Goal: Use online tool/utility: Utilize a website feature to perform a specific function

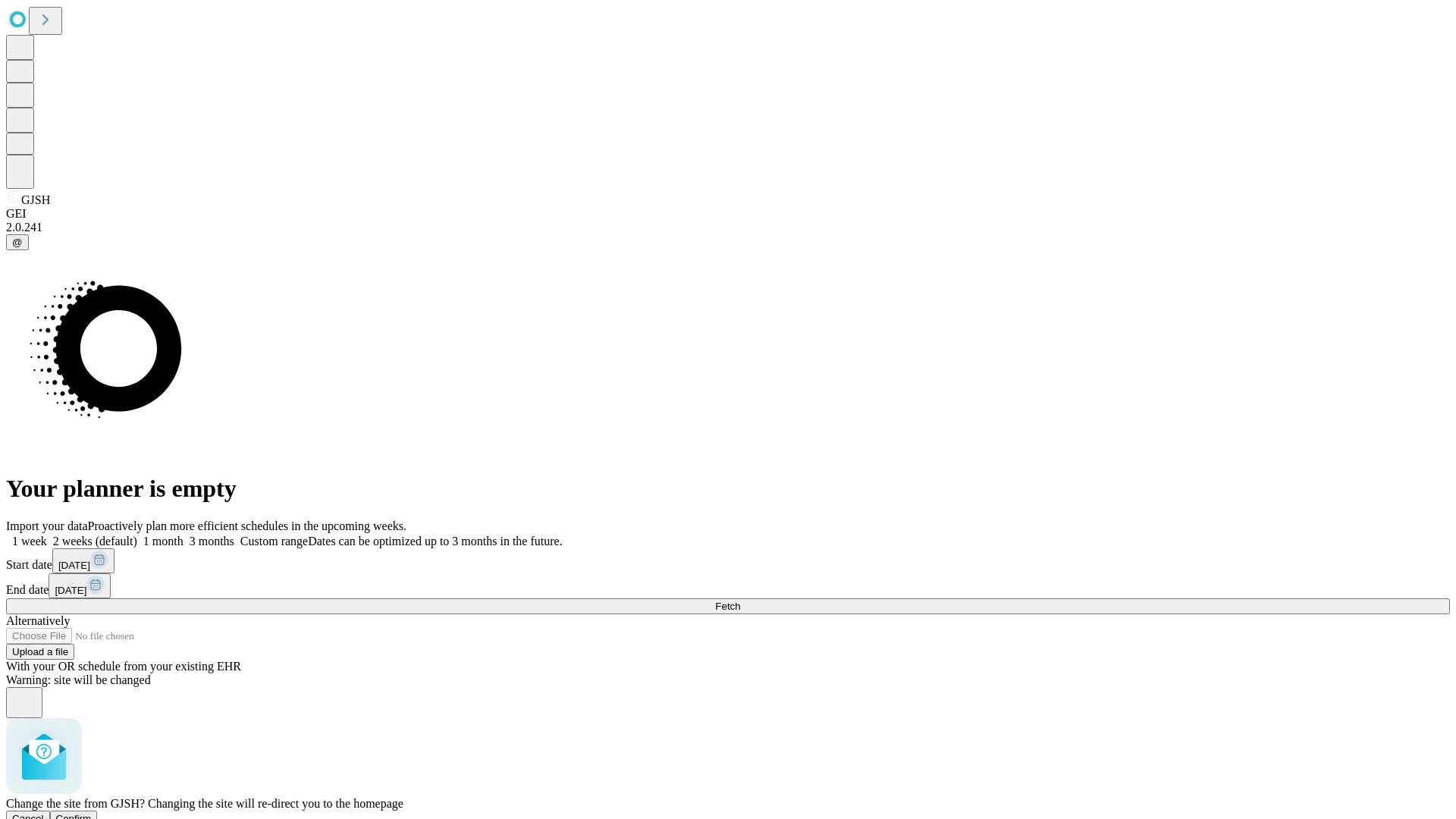
click at [92, 812] on span "Confirm" at bounding box center [74, 818] width 36 height 11
click at [137, 535] on label "2 weeks (default)" at bounding box center [92, 541] width 90 height 13
click at [740, 601] on span "Fetch" at bounding box center [727, 606] width 25 height 11
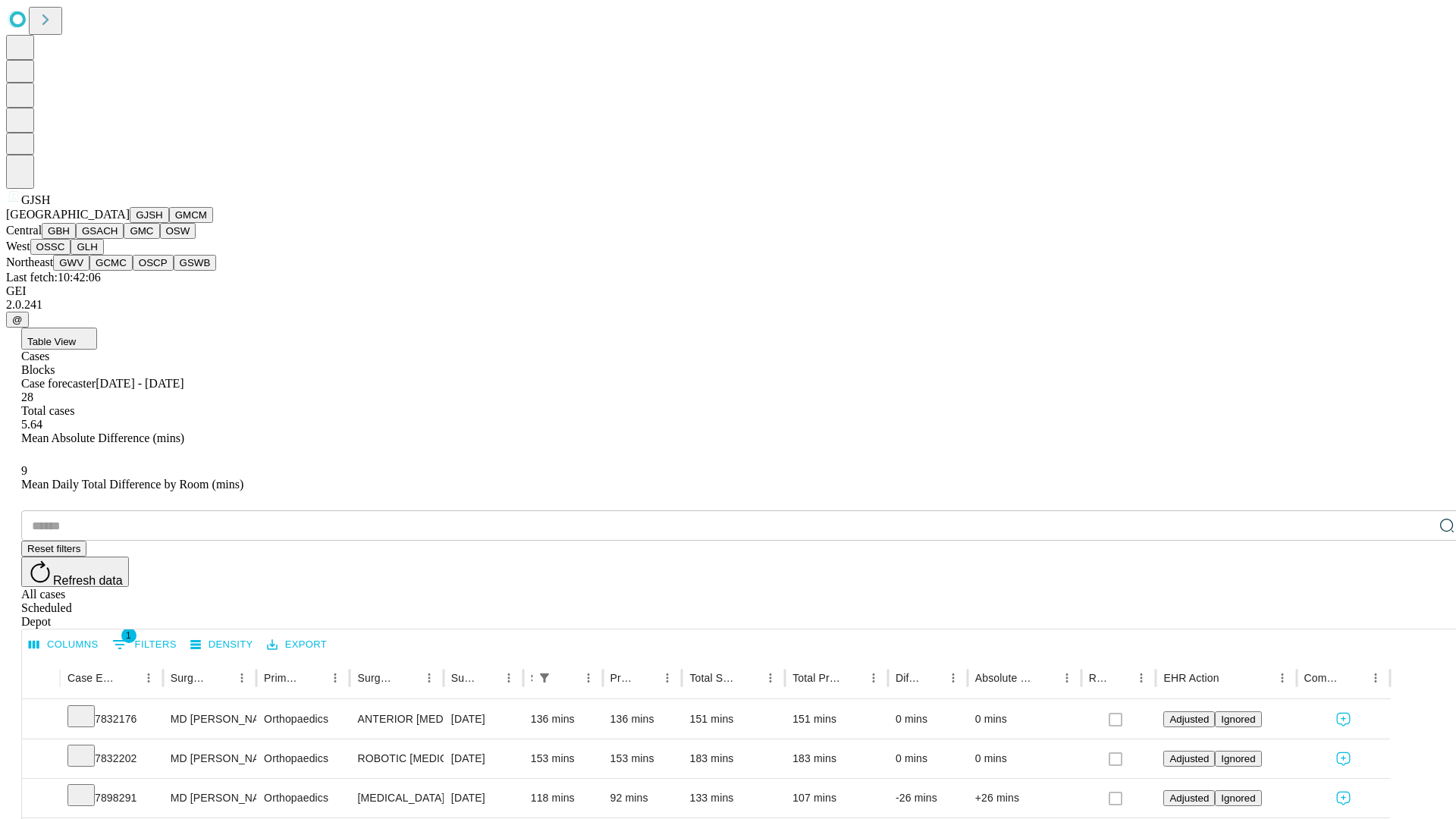
click at [169, 222] on button "GMCM" at bounding box center [191, 215] width 44 height 16
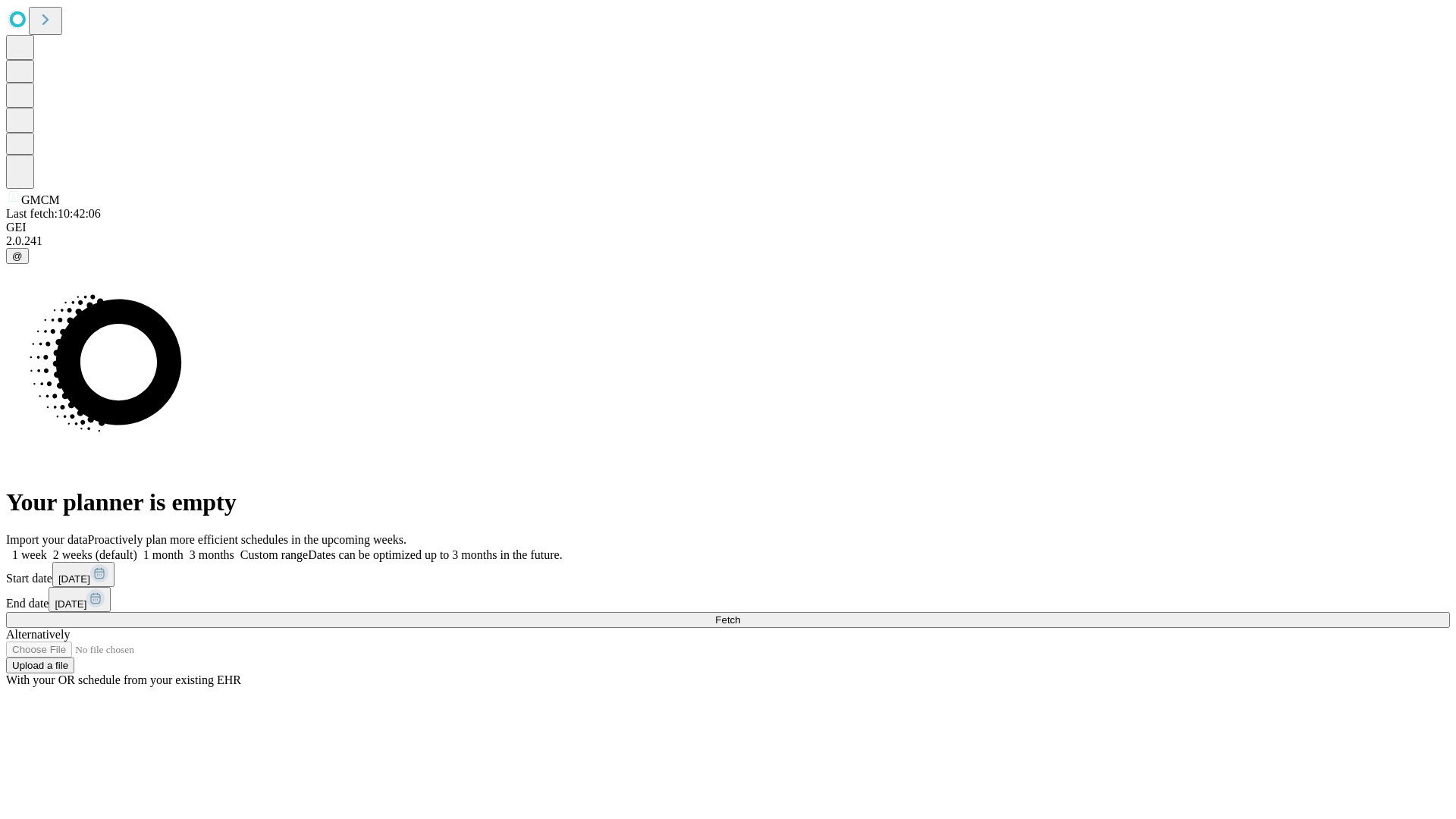
click at [740, 614] on span "Fetch" at bounding box center [727, 619] width 25 height 11
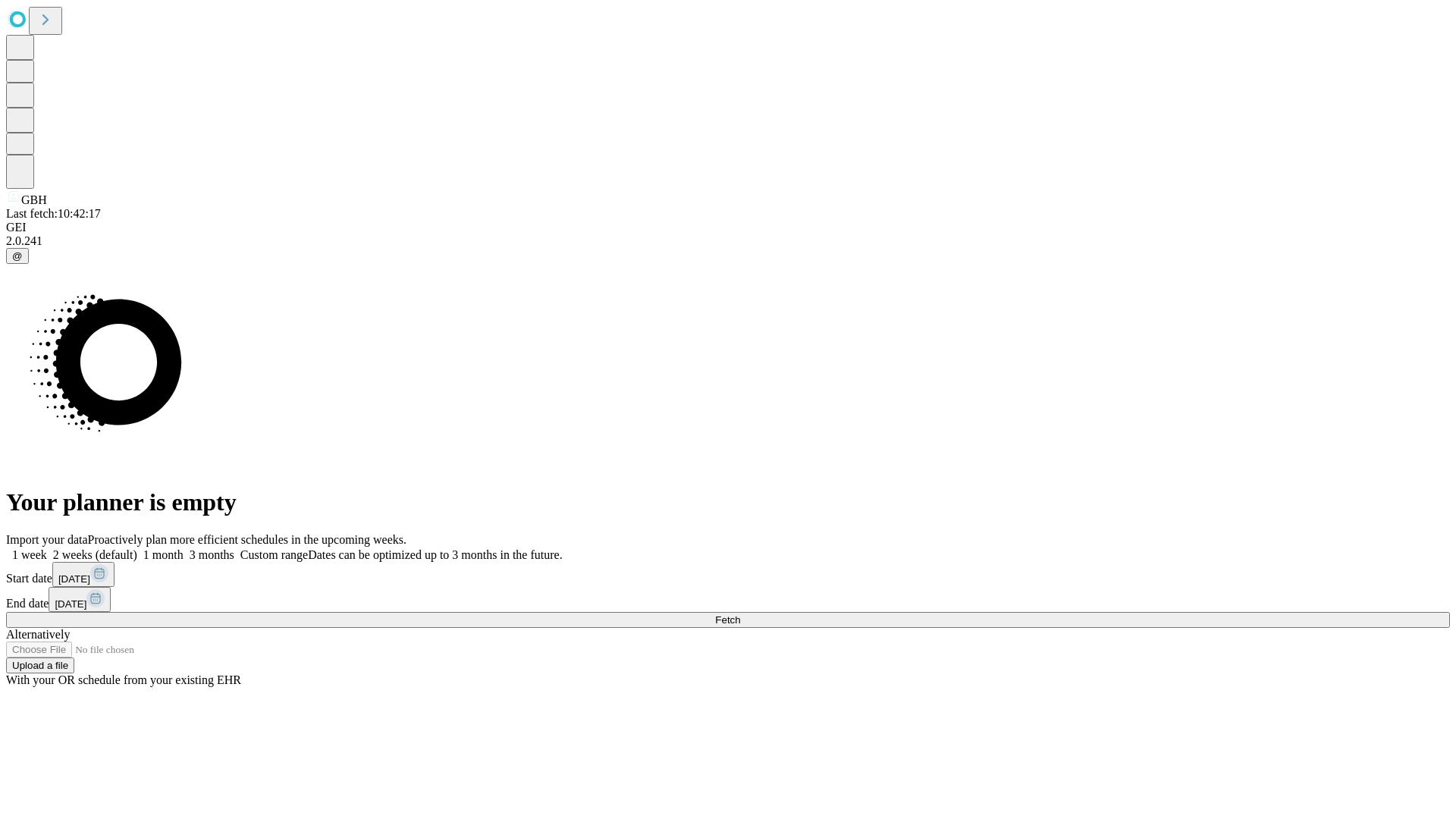
click at [137, 548] on label "2 weeks (default)" at bounding box center [92, 554] width 90 height 13
click at [740, 614] on span "Fetch" at bounding box center [727, 619] width 25 height 11
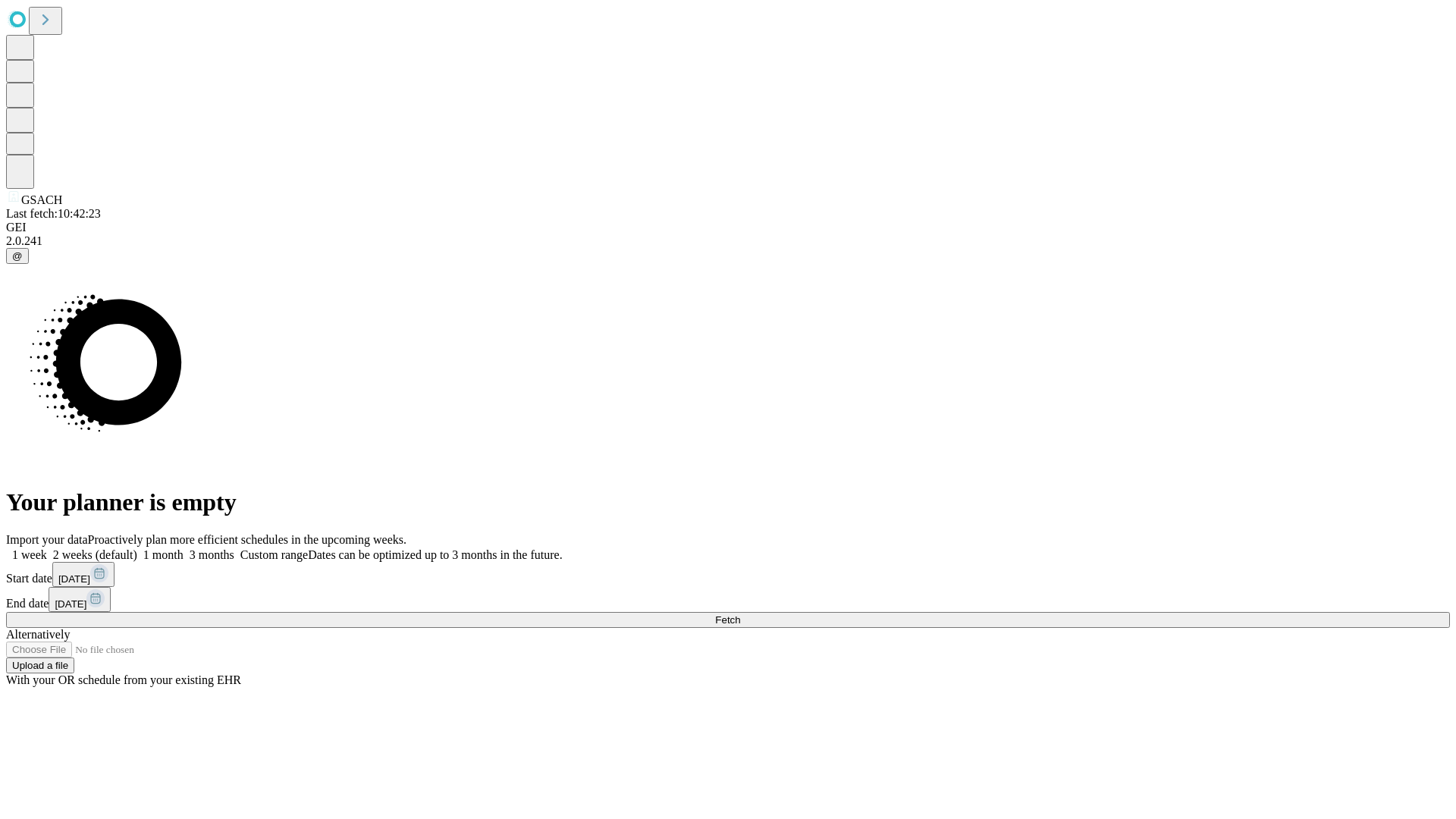
click at [137, 548] on label "2 weeks (default)" at bounding box center [92, 554] width 90 height 13
click at [740, 614] on span "Fetch" at bounding box center [727, 619] width 25 height 11
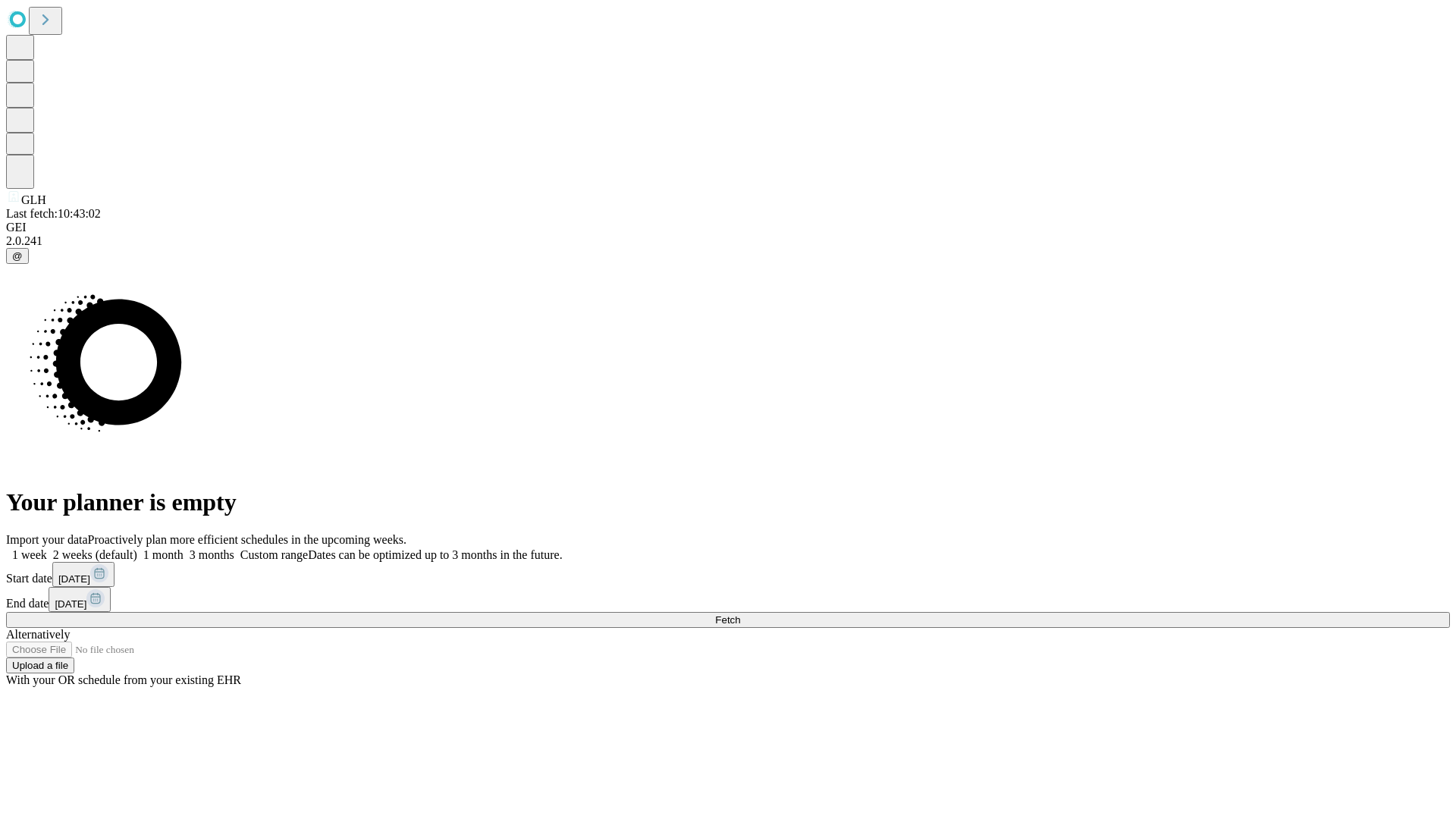
click at [137, 548] on label "2 weeks (default)" at bounding box center [92, 554] width 90 height 13
click at [740, 614] on span "Fetch" at bounding box center [727, 619] width 25 height 11
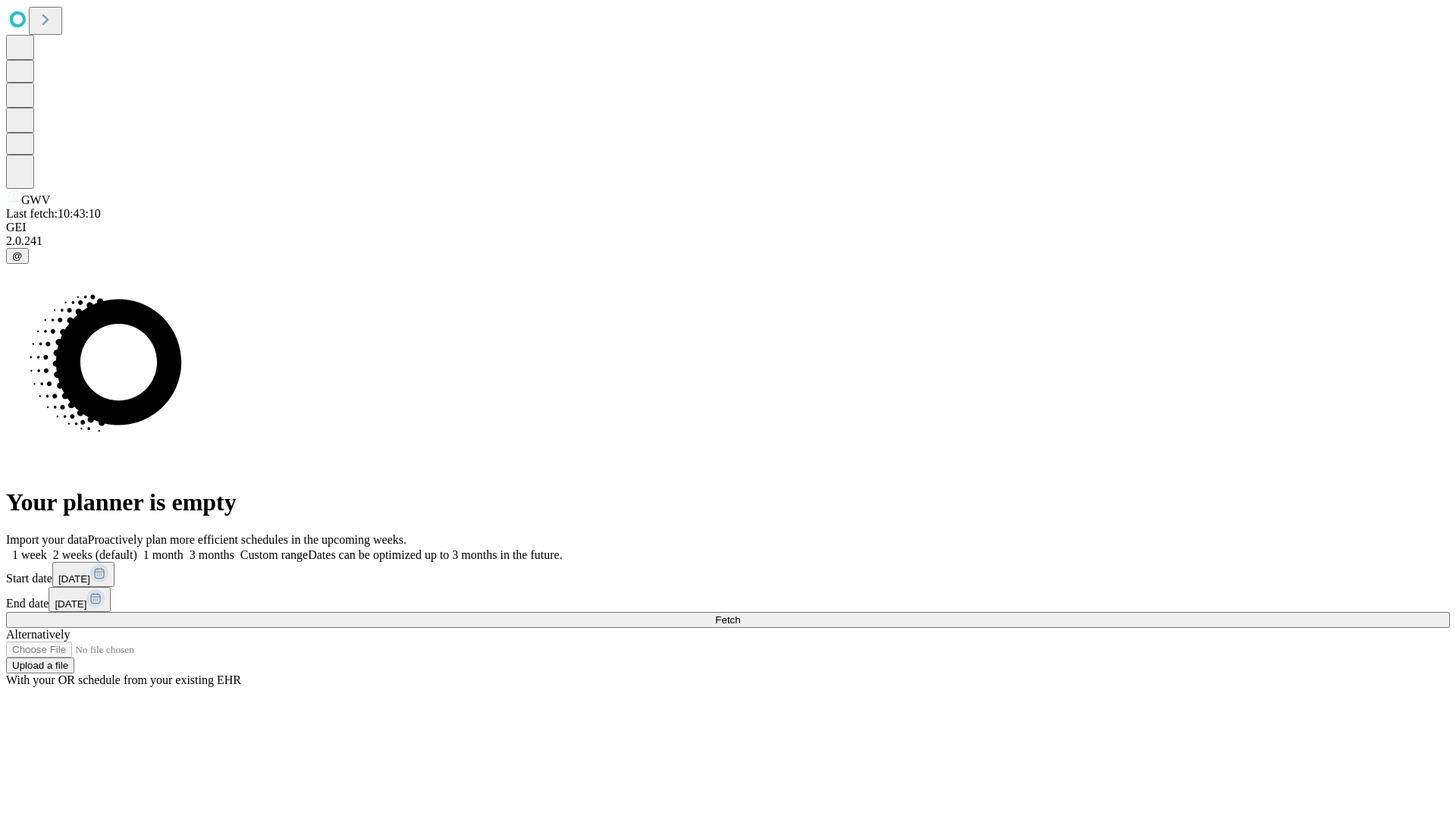
click at [137, 548] on label "2 weeks (default)" at bounding box center [92, 554] width 90 height 13
click at [740, 614] on span "Fetch" at bounding box center [727, 619] width 25 height 11
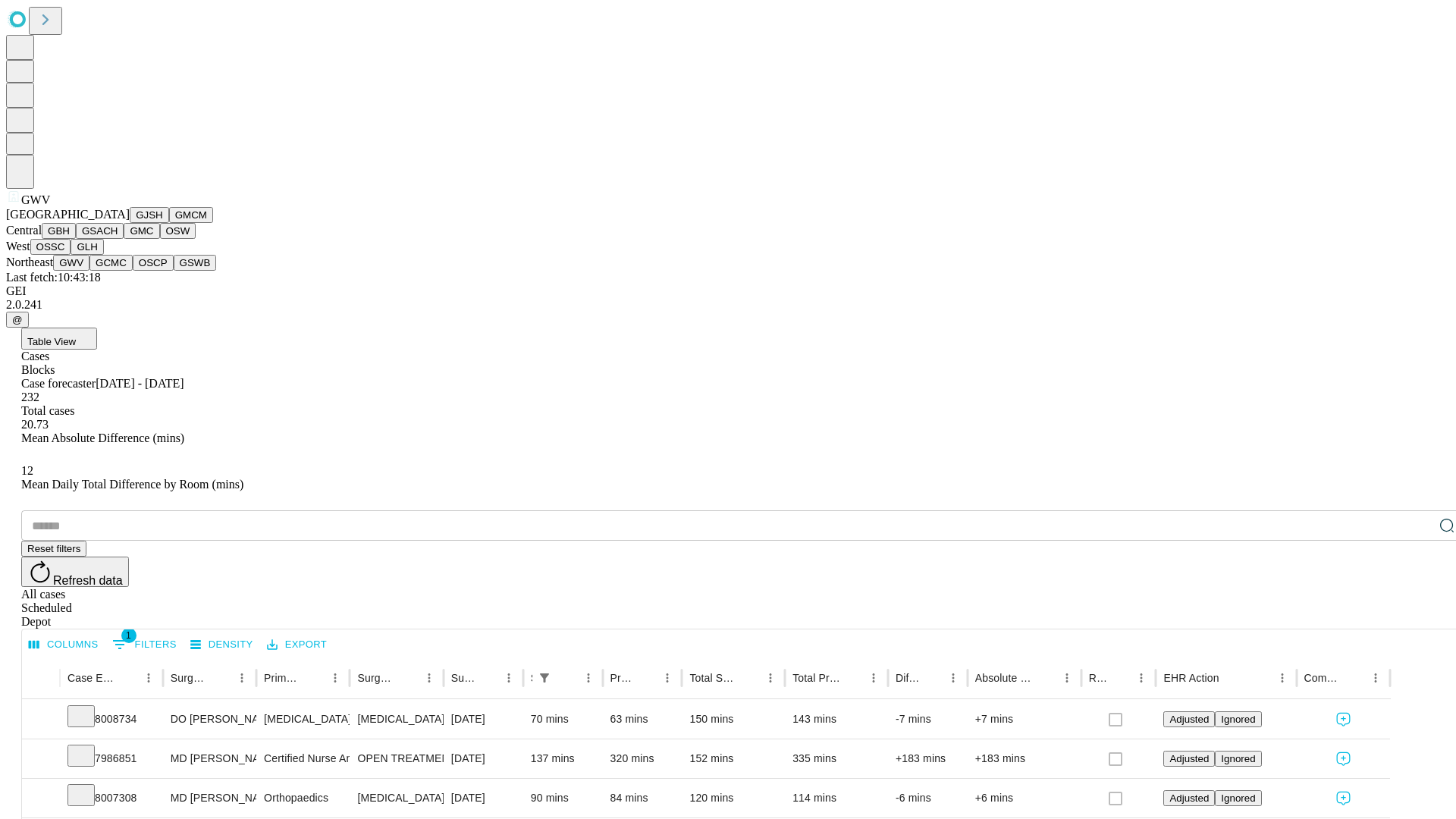
click at [117, 271] on button "GCMC" at bounding box center [111, 263] width 43 height 16
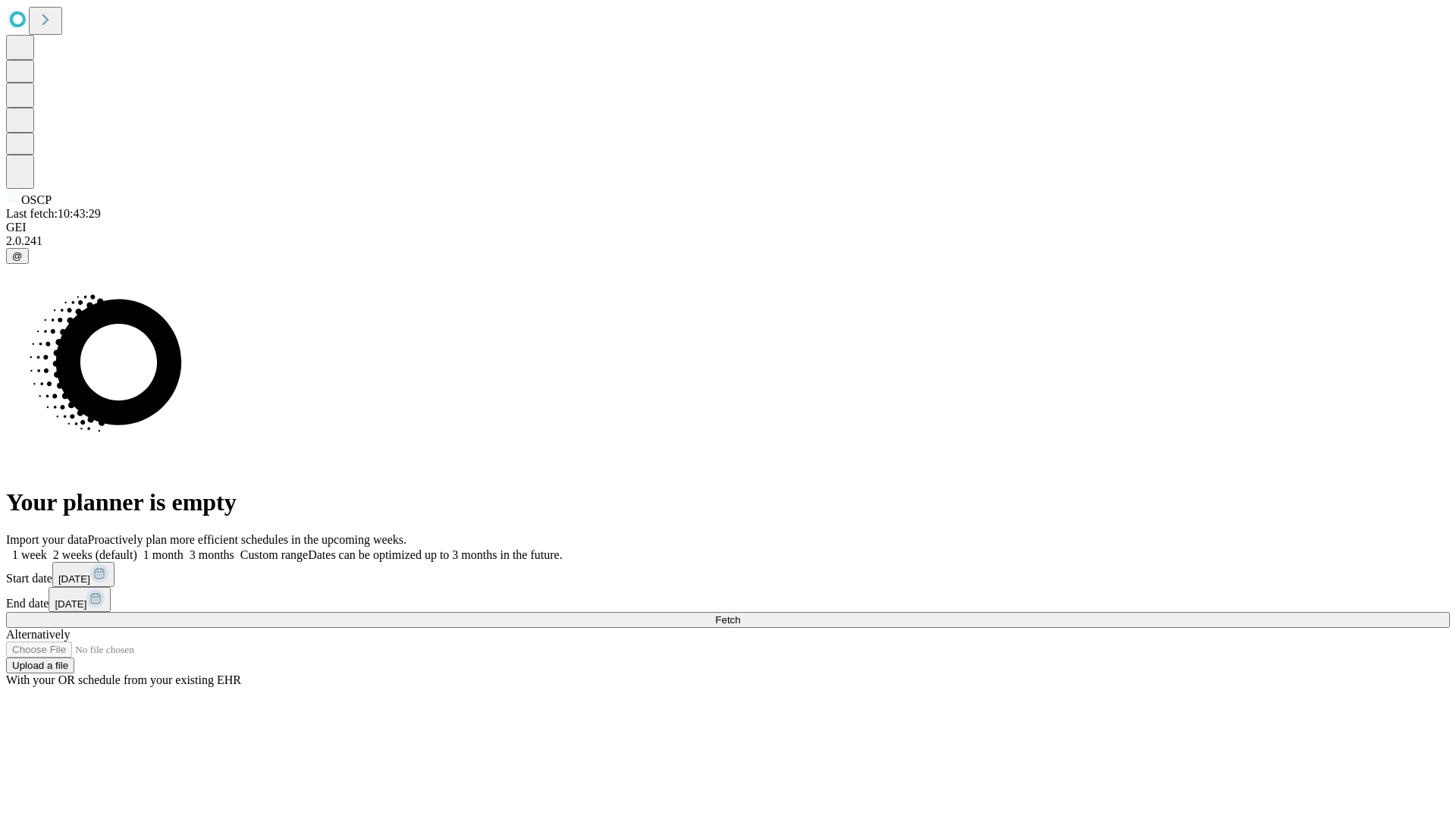
click at [137, 548] on label "2 weeks (default)" at bounding box center [92, 554] width 90 height 13
click at [740, 614] on span "Fetch" at bounding box center [727, 619] width 25 height 11
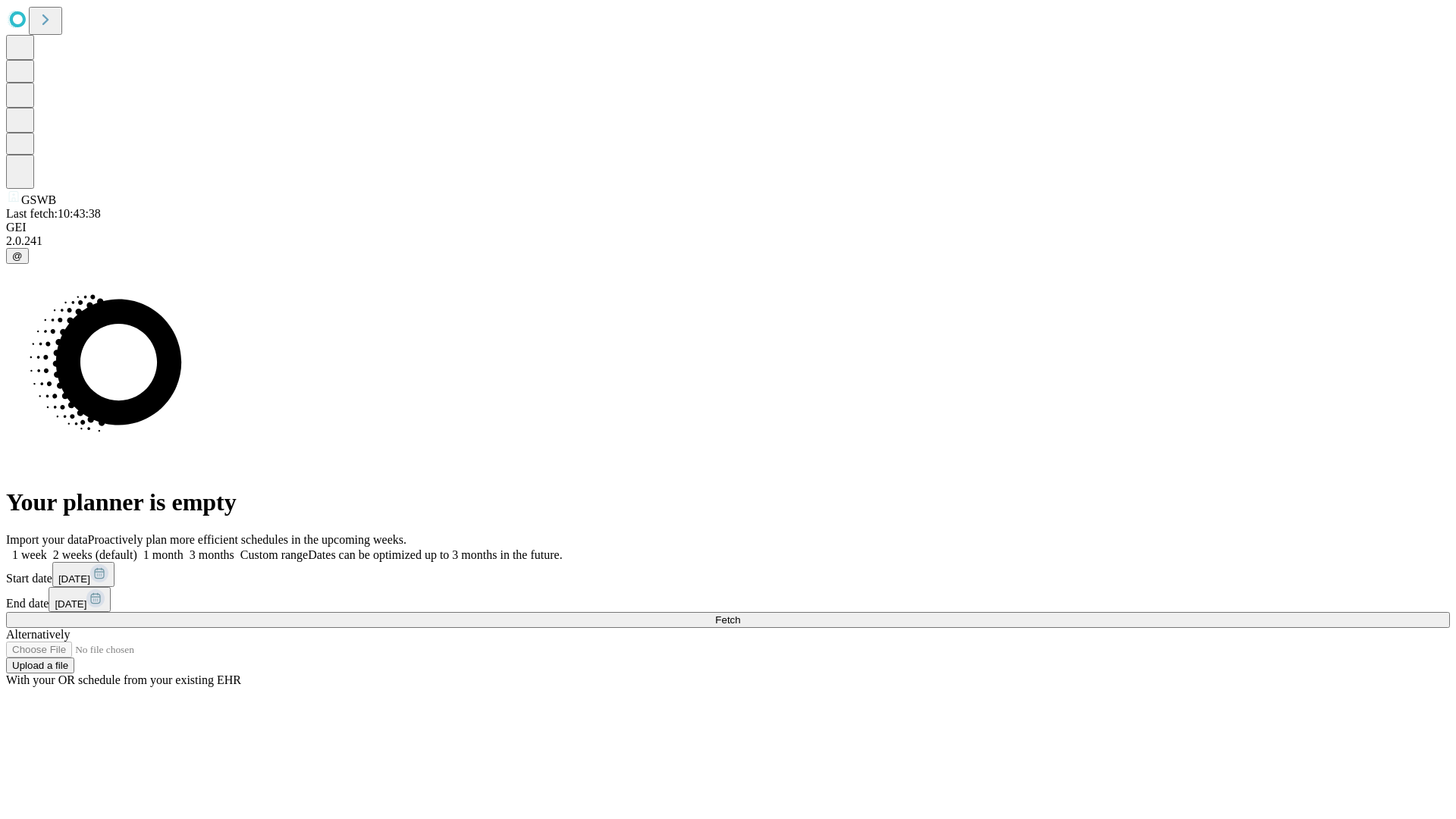
click at [740, 614] on span "Fetch" at bounding box center [727, 619] width 25 height 11
